Goal: Check status: Check status

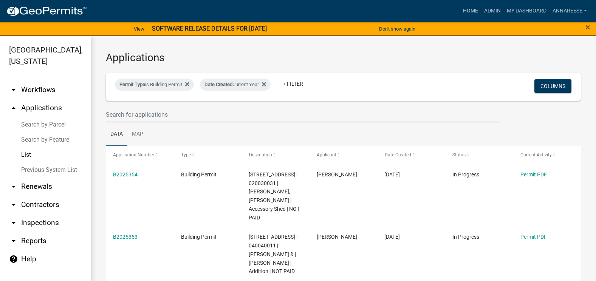
select select "3: 100"
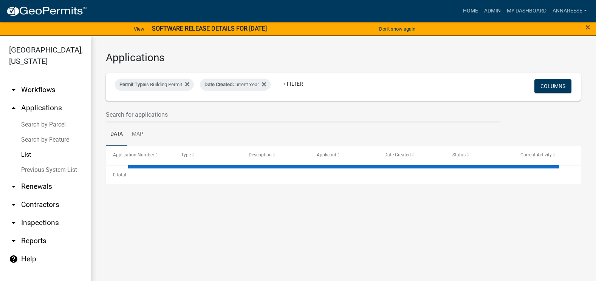
select select "3: 100"
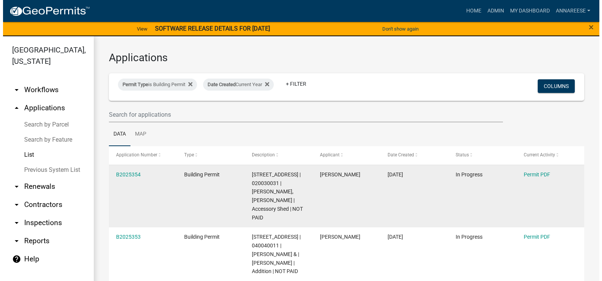
scroll to position [38, 0]
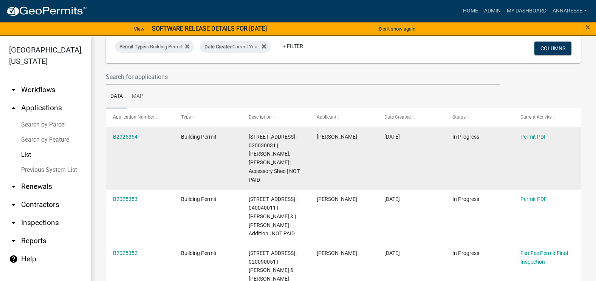
click at [121, 141] on div "B2025354" at bounding box center [139, 137] width 53 height 9
click at [123, 138] on link "B2025354" at bounding box center [125, 137] width 25 height 6
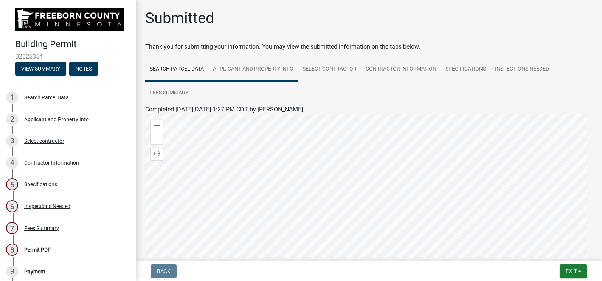
click at [241, 63] on link "Applicant and Property Info" at bounding box center [253, 69] width 90 height 24
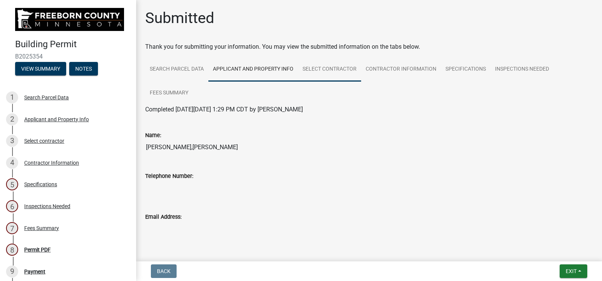
click at [351, 75] on link "Select contractor" at bounding box center [329, 69] width 63 height 24
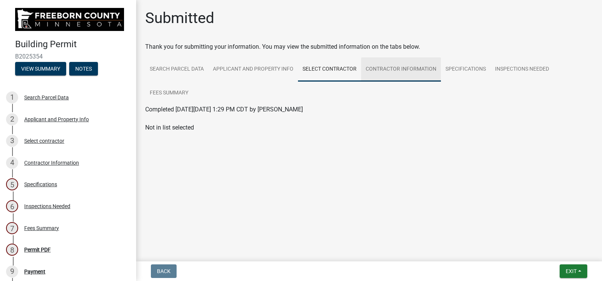
click at [393, 75] on link "Contractor Information" at bounding box center [401, 69] width 80 height 24
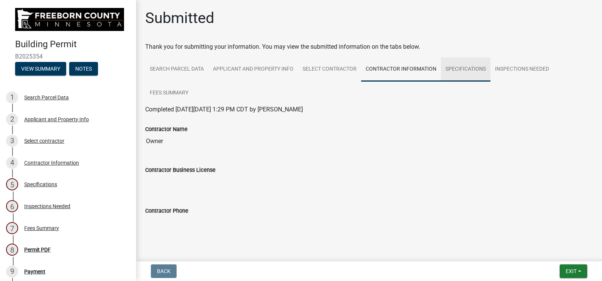
click at [454, 74] on link "Specifications" at bounding box center [466, 69] width 50 height 24
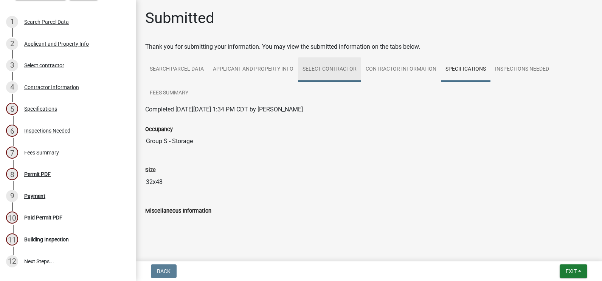
click at [308, 73] on link "Select contractor" at bounding box center [329, 69] width 63 height 24
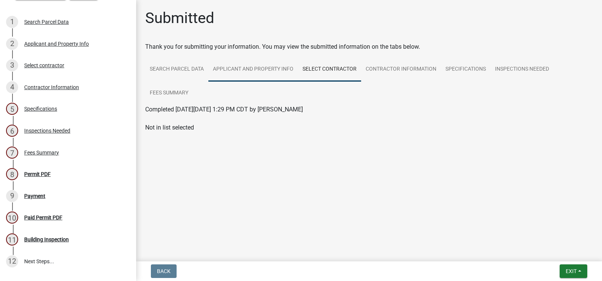
click at [259, 74] on link "Applicant and Property Info" at bounding box center [253, 69] width 90 height 24
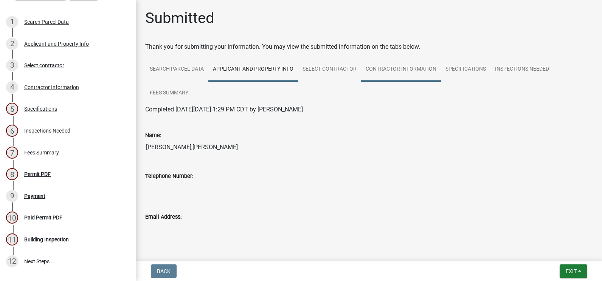
click at [398, 67] on link "Contractor Information" at bounding box center [401, 69] width 80 height 24
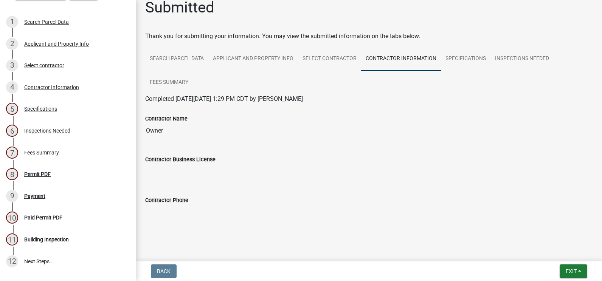
scroll to position [17, 0]
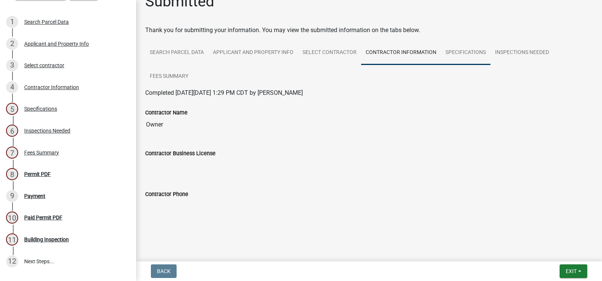
click at [475, 48] on link "Specifications" at bounding box center [466, 53] width 50 height 24
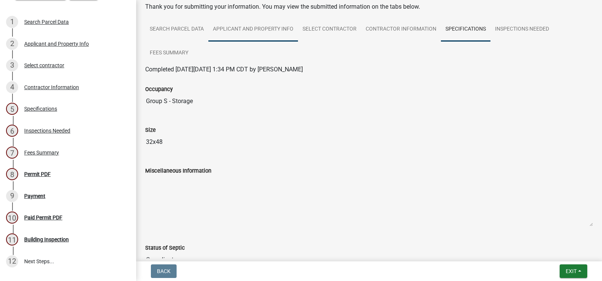
scroll to position [38, 0]
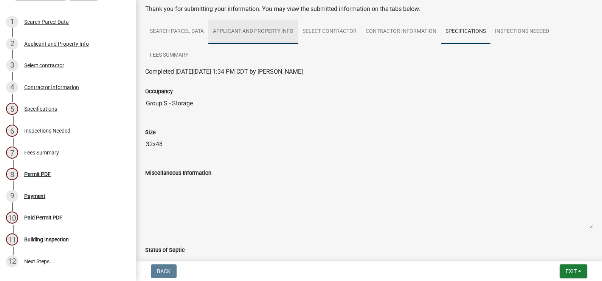
click at [249, 35] on link "Applicant and Property Info" at bounding box center [253, 32] width 90 height 24
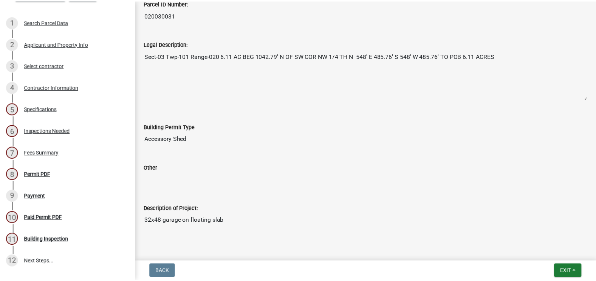
scroll to position [303, 0]
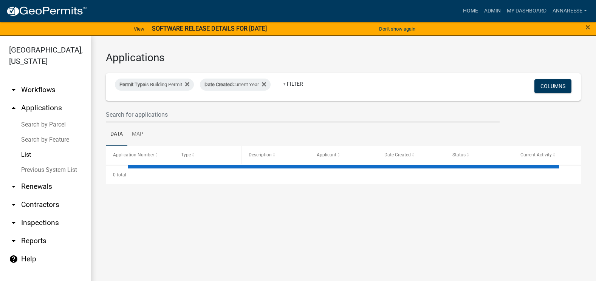
select select "3: 100"
